Goal: Transaction & Acquisition: Purchase product/service

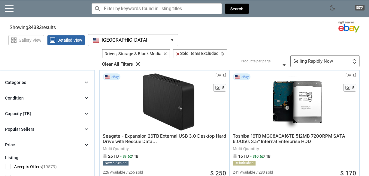
click at [156, 12] on input "Search for models" at bounding box center [157, 8] width 130 height 11
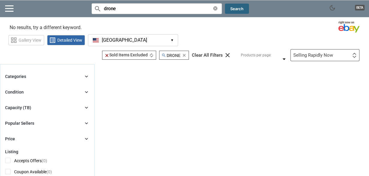
click at [235, 12] on button "Search" at bounding box center [237, 9] width 24 height 11
click at [237, 9] on button "Search" at bounding box center [237, 9] width 24 height 11
drag, startPoint x: 192, startPoint y: 10, endPoint x: 14, endPoint y: 10, distance: 177.3
click at [92, 10] on input "drone" at bounding box center [157, 8] width 130 height 11
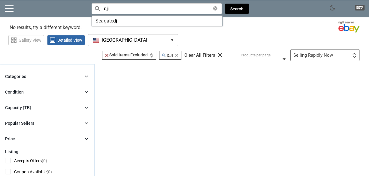
type input "dji"
